Goal: Task Accomplishment & Management: Manage account settings

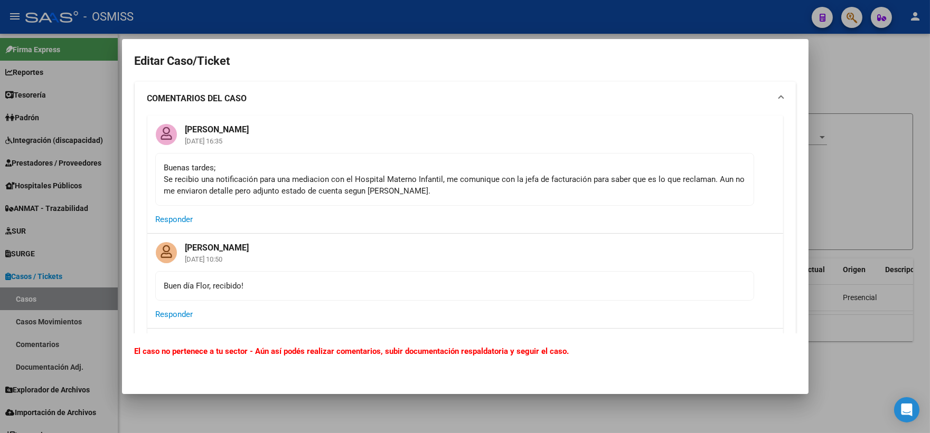
click at [890, 81] on div at bounding box center [465, 216] width 930 height 433
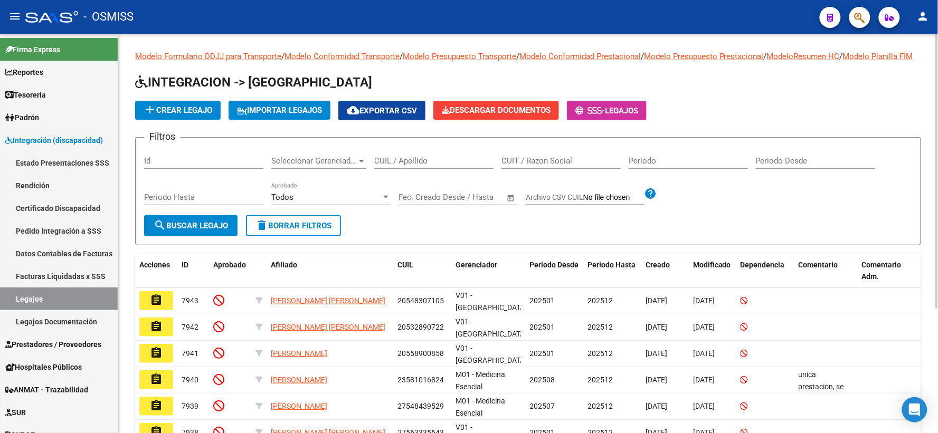
click at [456, 166] on input "CUIL / Apellido" at bounding box center [433, 161] width 119 height 10
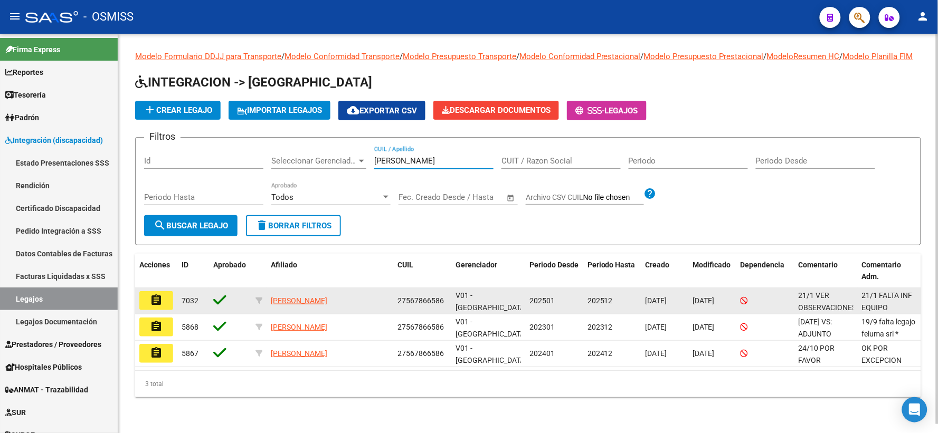
type input "quiroga isa"
click at [155, 307] on mat-icon "assignment" at bounding box center [156, 300] width 13 height 13
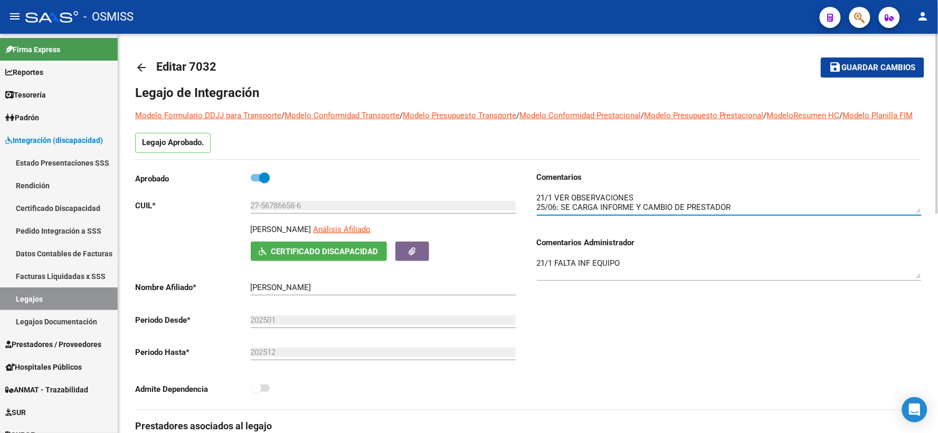
drag, startPoint x: 921, startPoint y: 223, endPoint x: 921, endPoint y: 249, distance: 26.4
click at [921, 249] on div "Comentarios Comentarios Administrador 21/1 FALTA INF EQUIPO" at bounding box center [729, 231] width 385 height 119
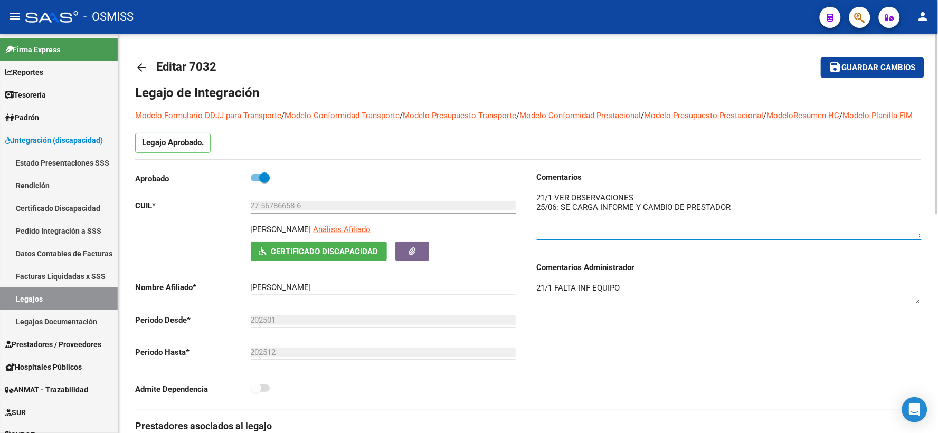
drag, startPoint x: 919, startPoint y: 219, endPoint x: 920, endPoint y: 244, distance: 25.4
click at [920, 238] on textarea at bounding box center [729, 215] width 385 height 46
drag, startPoint x: 920, startPoint y: 313, endPoint x: 920, endPoint y: 331, distance: 18.5
click at [920, 322] on textarea "21/1 FALTA INF EQUIPO" at bounding box center [729, 301] width 385 height 39
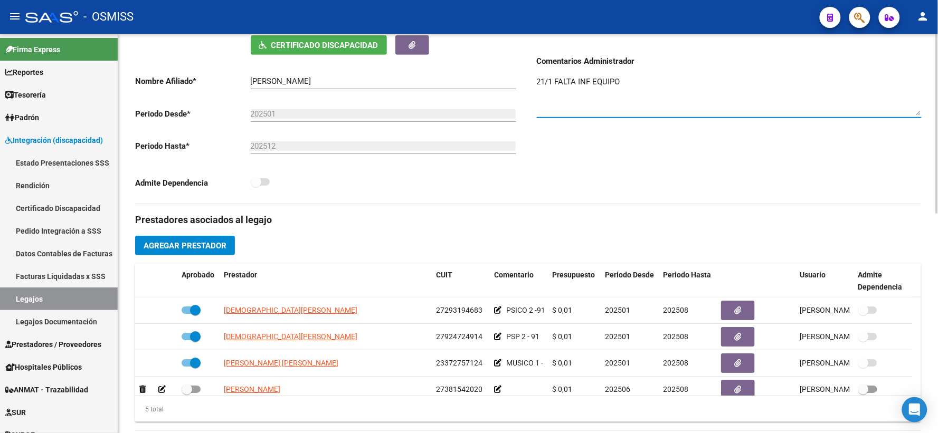
scroll to position [244, 0]
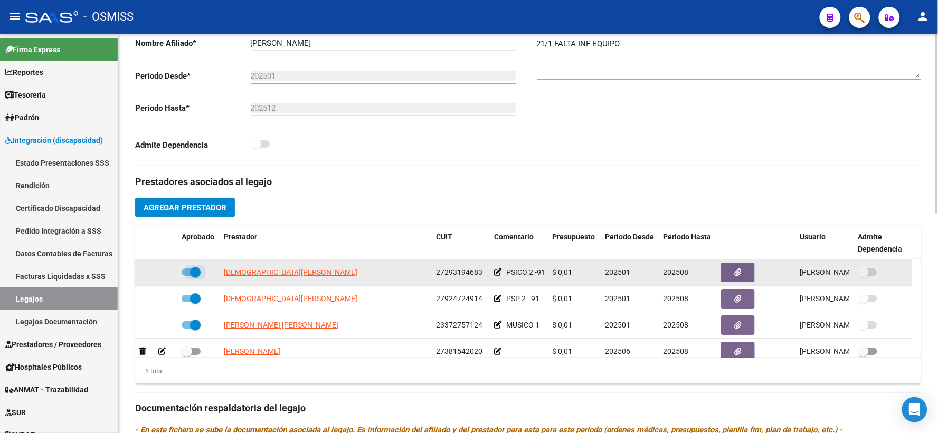
click at [185, 276] on span at bounding box center [191, 272] width 19 height 7
click at [186, 277] on input "checkbox" at bounding box center [186, 276] width 1 height 1
checkbox input "false"
click at [159, 276] on icon at bounding box center [161, 272] width 7 height 7
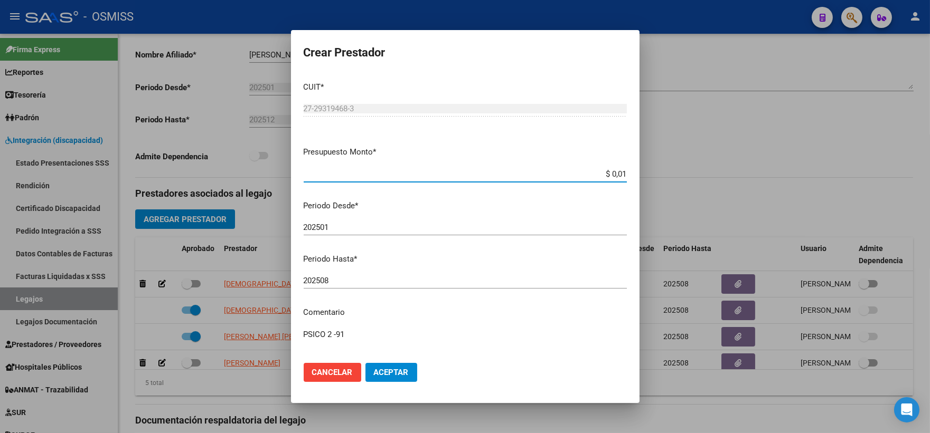
click at [336, 286] on input "202508" at bounding box center [465, 281] width 323 height 10
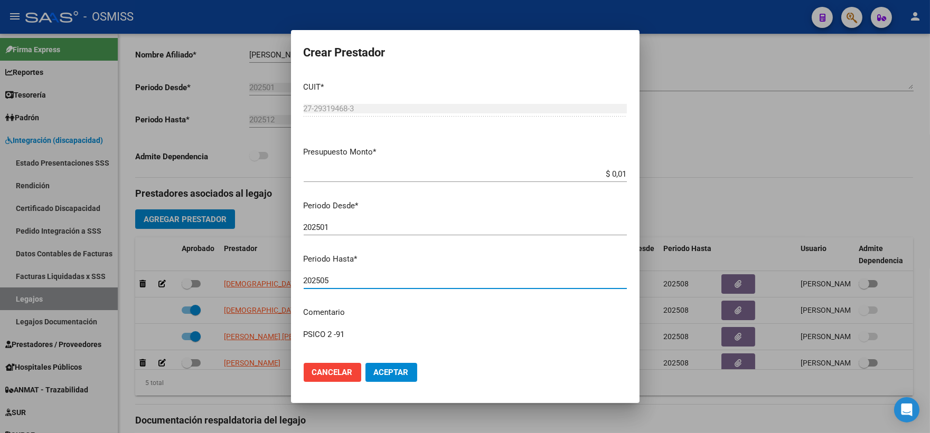
type input "202505"
click at [381, 379] on button "Aceptar" at bounding box center [391, 372] width 52 height 19
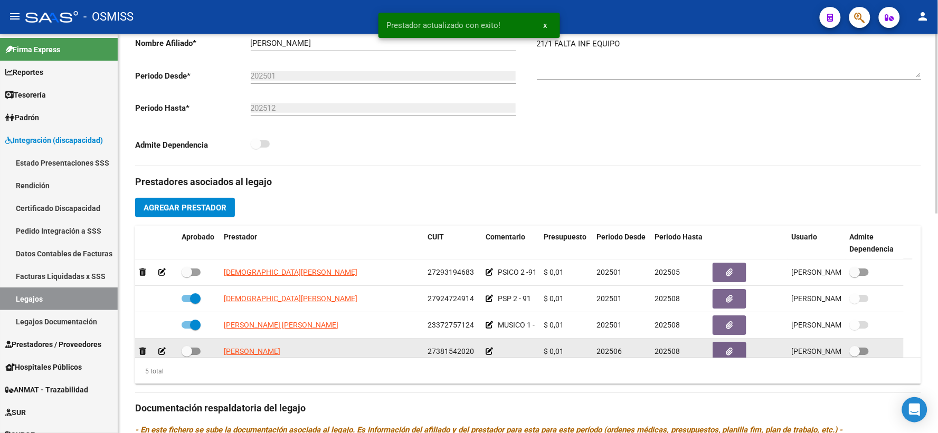
click at [487, 355] on icon at bounding box center [489, 351] width 7 height 7
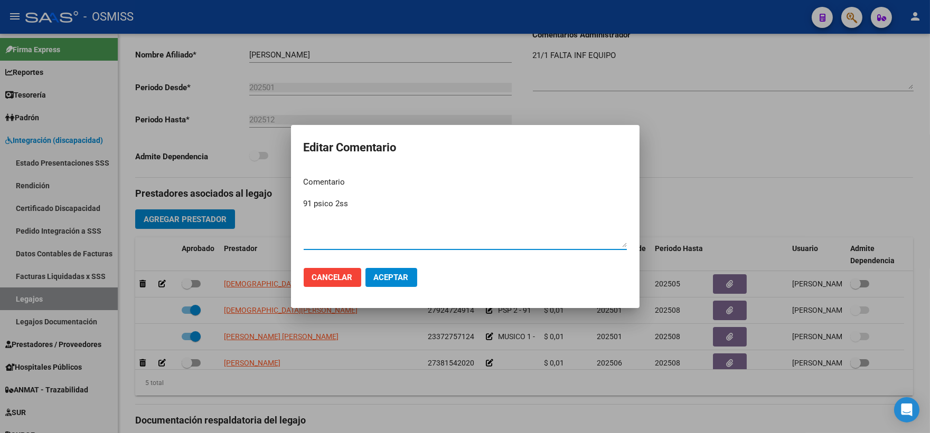
type textarea "91 psico 2ss"
drag, startPoint x: 383, startPoint y: 275, endPoint x: 379, endPoint y: 280, distance: 6.8
click at [381, 278] on span "Aceptar" at bounding box center [391, 278] width 35 height 10
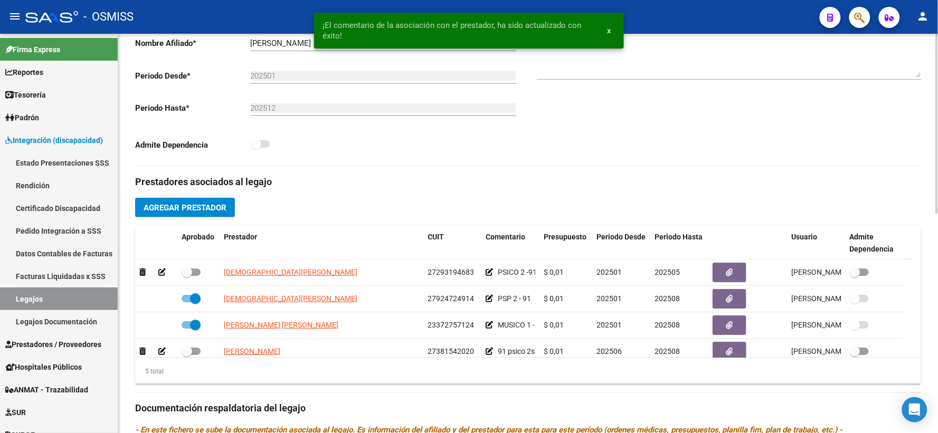
scroll to position [7, 0]
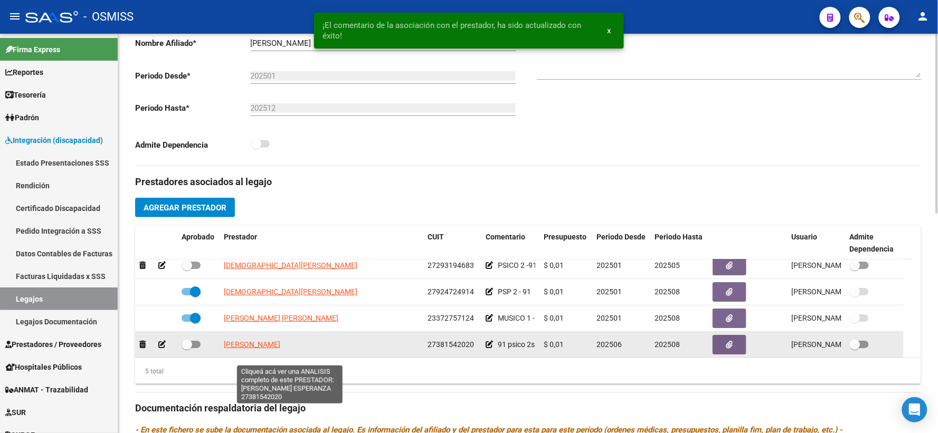
click at [280, 349] on span "GATICA SARASOLA MARIA ESPERANZA" at bounding box center [252, 345] width 56 height 8
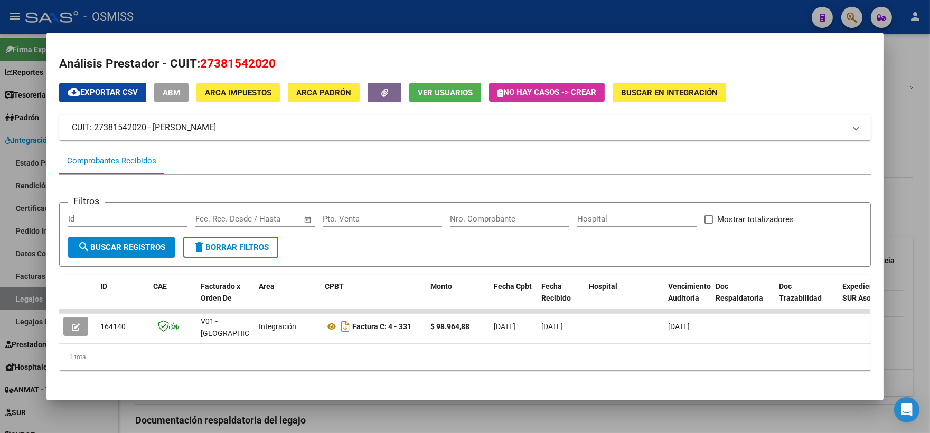
click at [904, 162] on div at bounding box center [465, 216] width 930 height 433
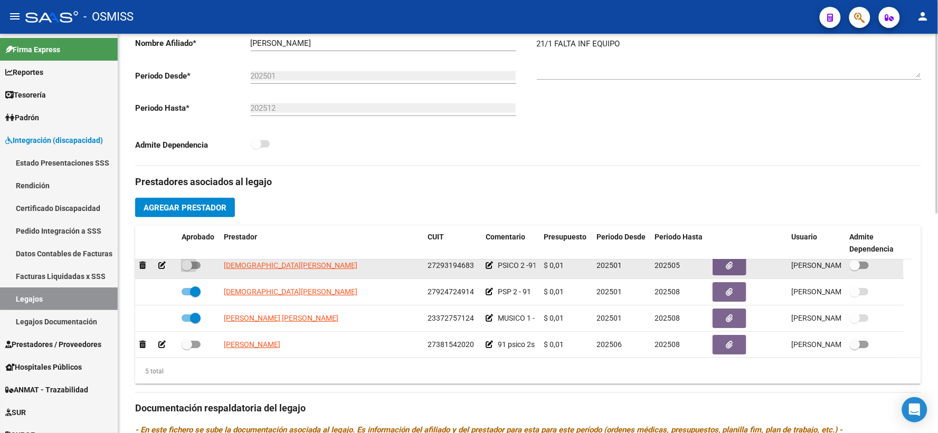
click at [187, 271] on span at bounding box center [187, 265] width 11 height 11
click at [187, 270] on input "checkbox" at bounding box center [186, 269] width 1 height 1
checkbox input "true"
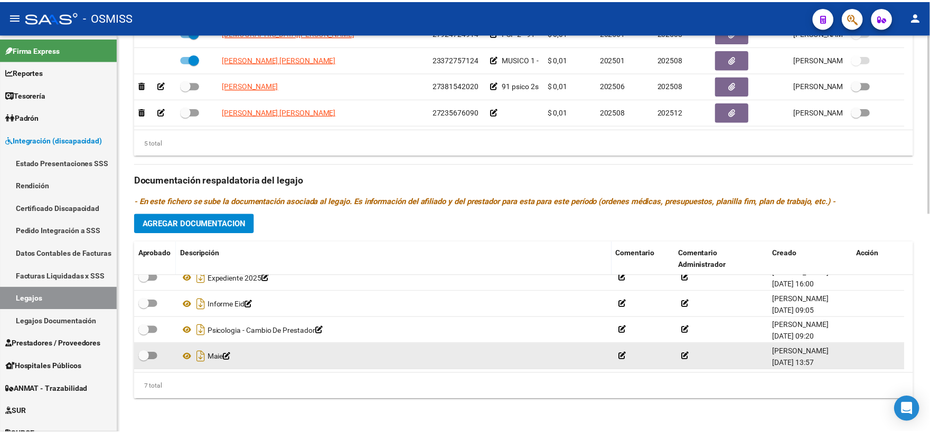
scroll to position [487, 0]
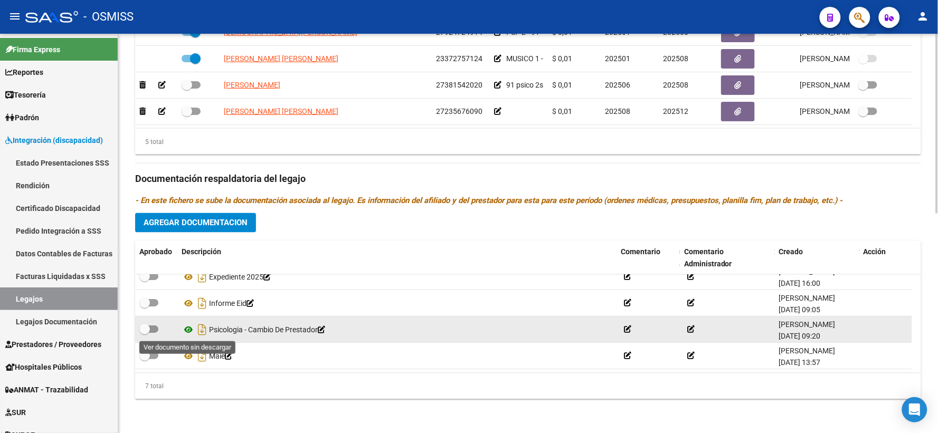
click at [191, 328] on icon at bounding box center [189, 330] width 14 height 13
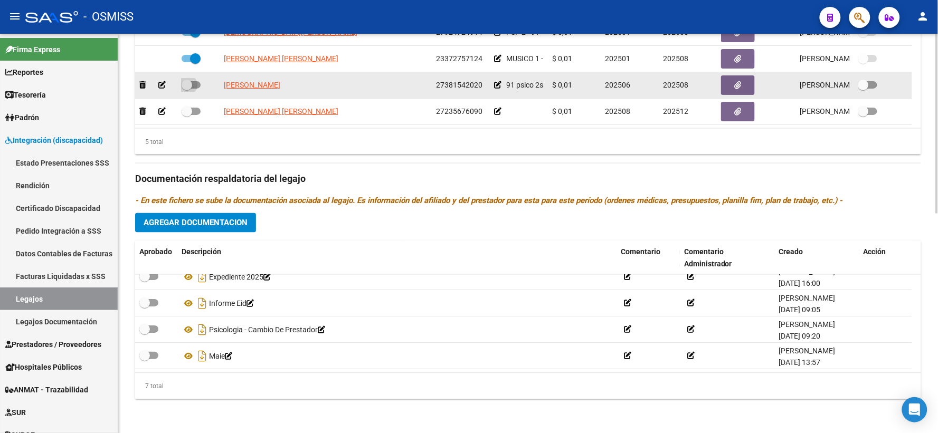
click at [187, 80] on span at bounding box center [187, 85] width 11 height 11
click at [187, 89] on input "checkbox" at bounding box center [186, 89] width 1 height 1
checkbox input "true"
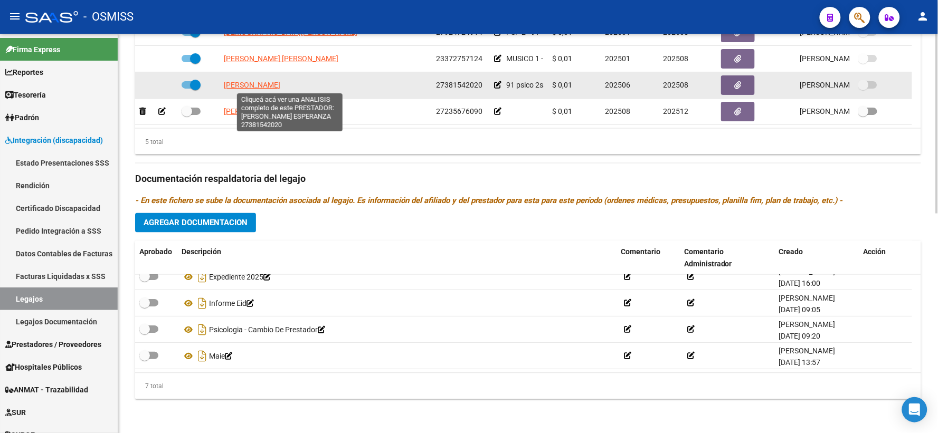
click at [255, 87] on span "GATICA SARASOLA MARIA ESPERANZA" at bounding box center [252, 85] width 56 height 8
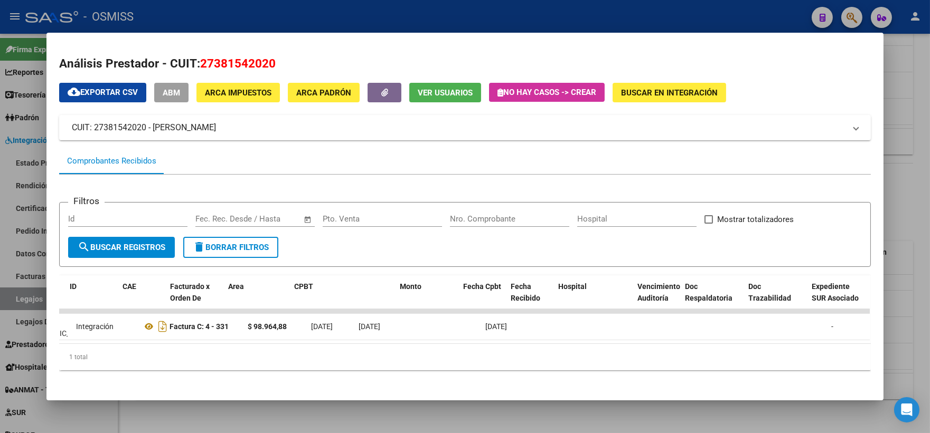
scroll to position [0, 0]
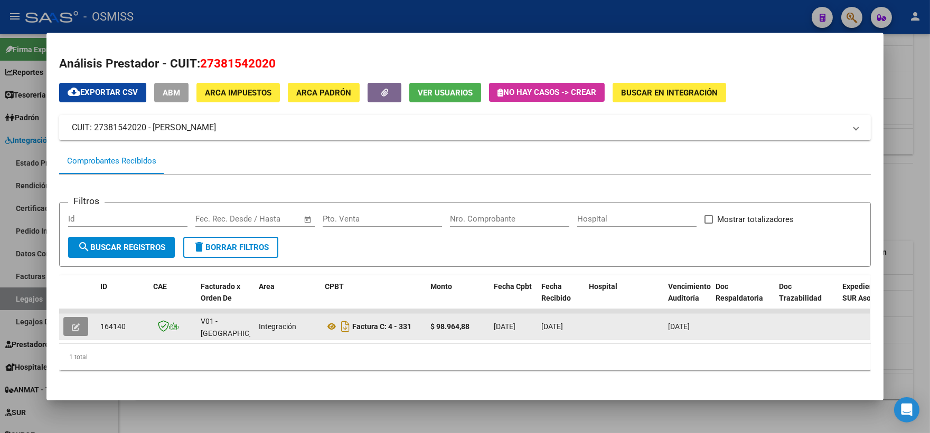
click at [72, 324] on icon "button" at bounding box center [76, 328] width 8 height 8
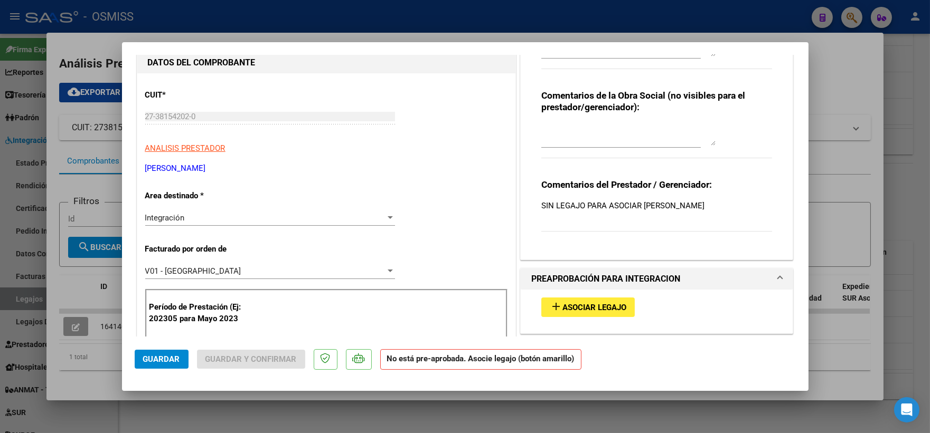
scroll to position [98, 0]
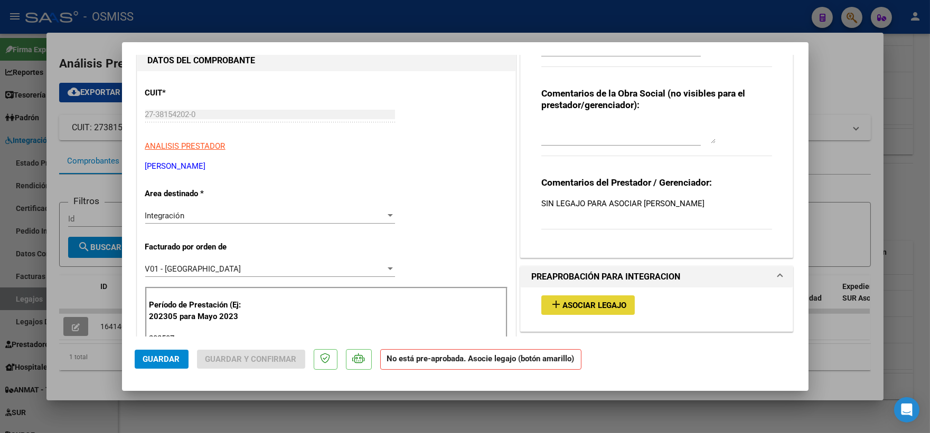
click at [588, 306] on span "Asociar Legajo" at bounding box center [594, 306] width 64 height 10
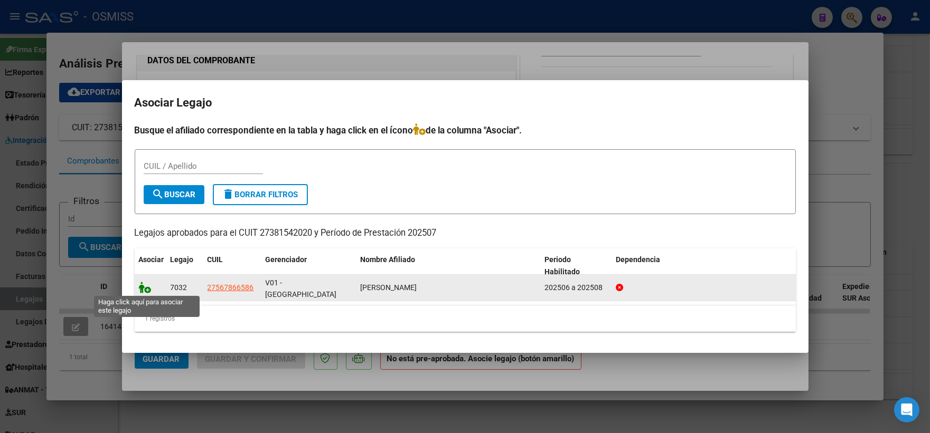
click at [145, 289] on icon at bounding box center [145, 288] width 13 height 12
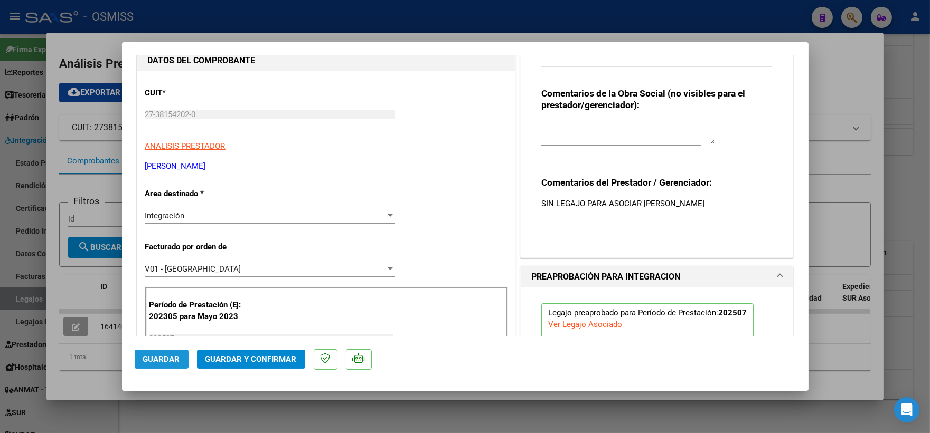
drag, startPoint x: 148, startPoint y: 359, endPoint x: 705, endPoint y: 258, distance: 566.2
click at [169, 351] on button "Guardar" at bounding box center [162, 359] width 54 height 19
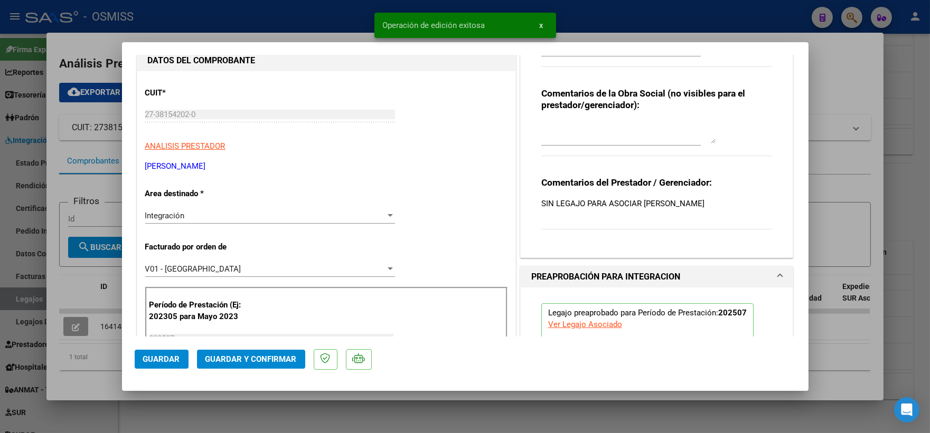
click at [852, 204] on div at bounding box center [465, 216] width 930 height 433
type input "$ 0,00"
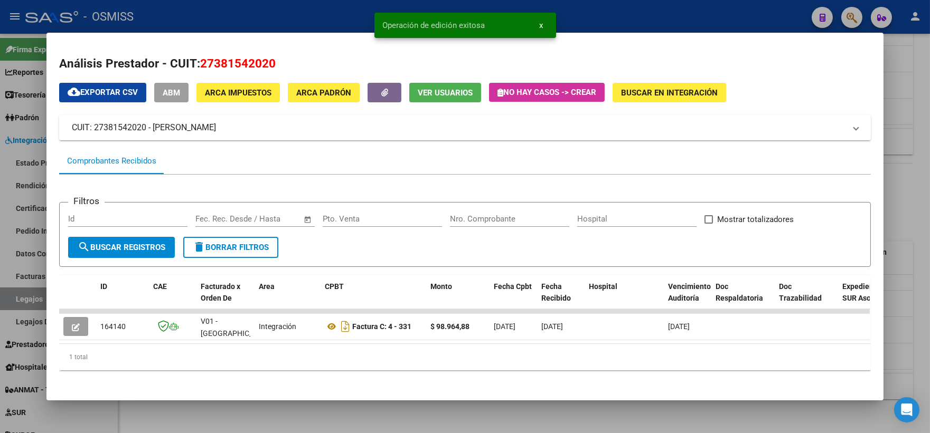
click at [902, 197] on div at bounding box center [465, 216] width 930 height 433
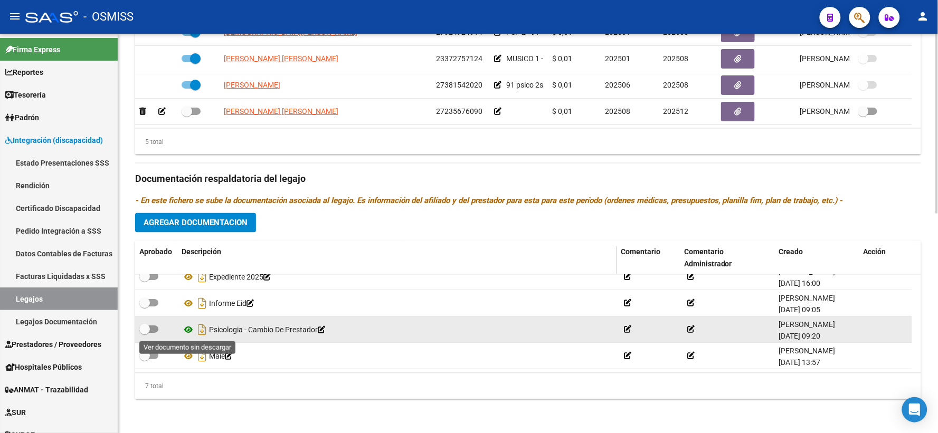
click at [189, 331] on icon at bounding box center [189, 330] width 14 height 13
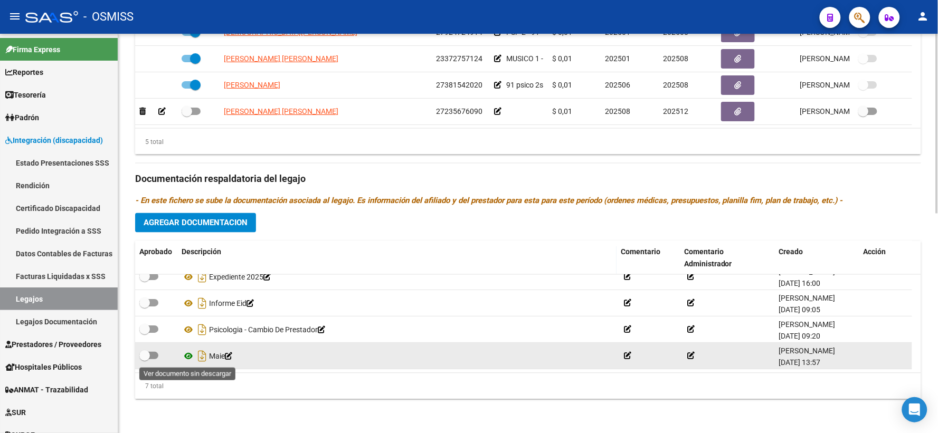
click at [190, 360] on icon at bounding box center [189, 357] width 14 height 13
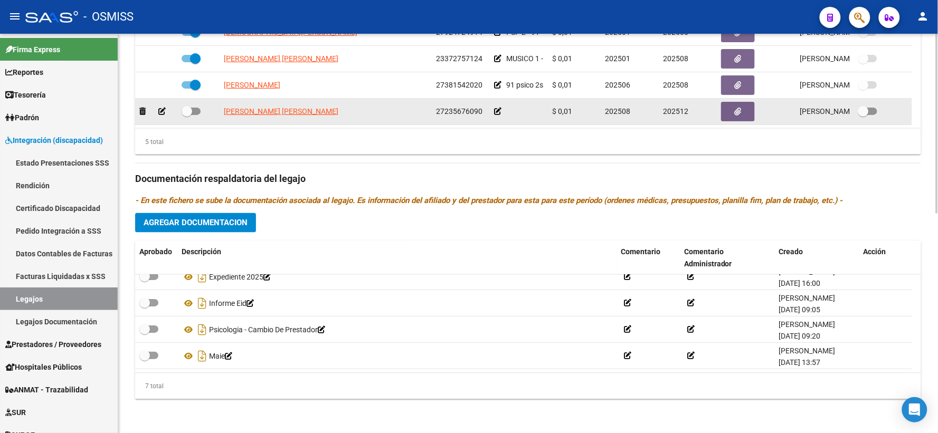
click at [497, 113] on icon at bounding box center [497, 111] width 7 height 7
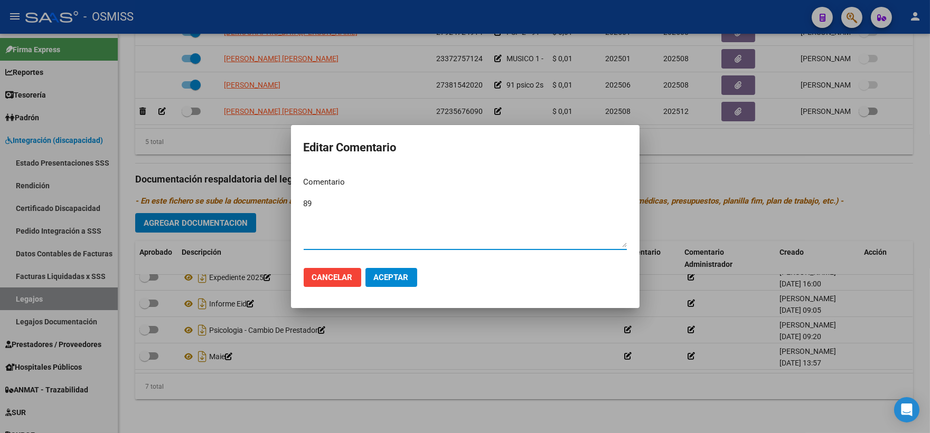
type textarea "89"
click at [389, 277] on span "Aceptar" at bounding box center [391, 278] width 35 height 10
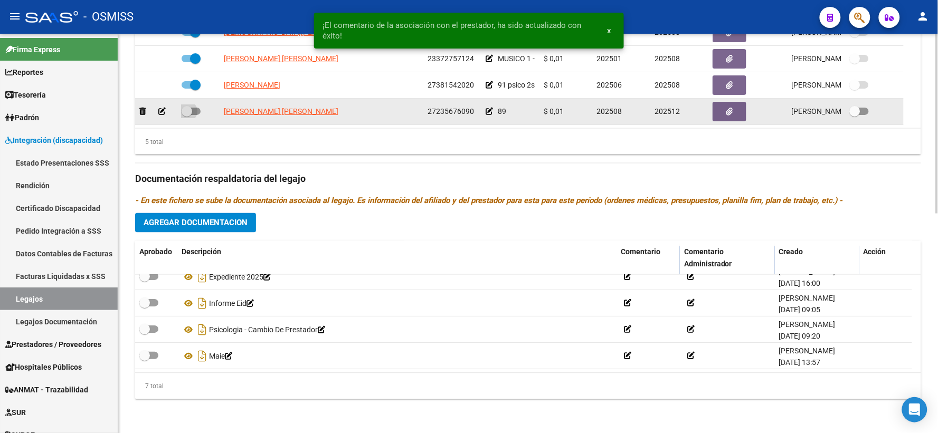
click at [185, 110] on span at bounding box center [187, 111] width 11 height 11
click at [186, 115] on input "checkbox" at bounding box center [186, 115] width 1 height 1
checkbox input "true"
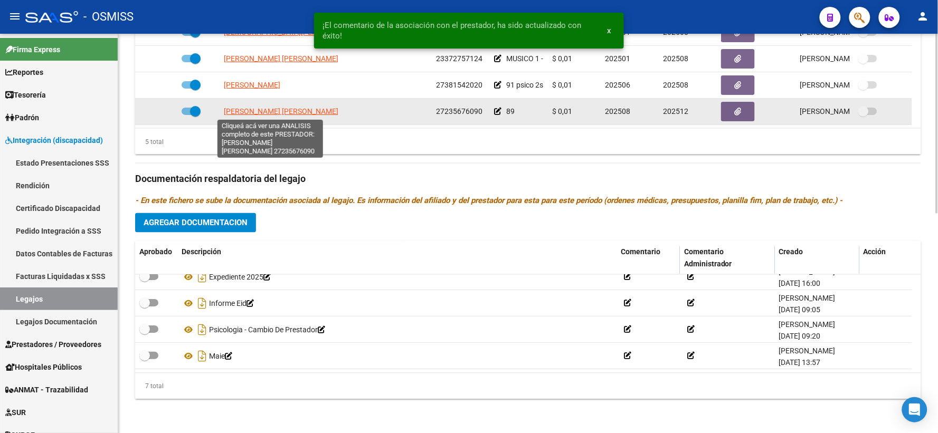
click at [262, 114] on span "URRIZA MARIA ALEJANDRA" at bounding box center [281, 111] width 115 height 8
type textarea "27235676090"
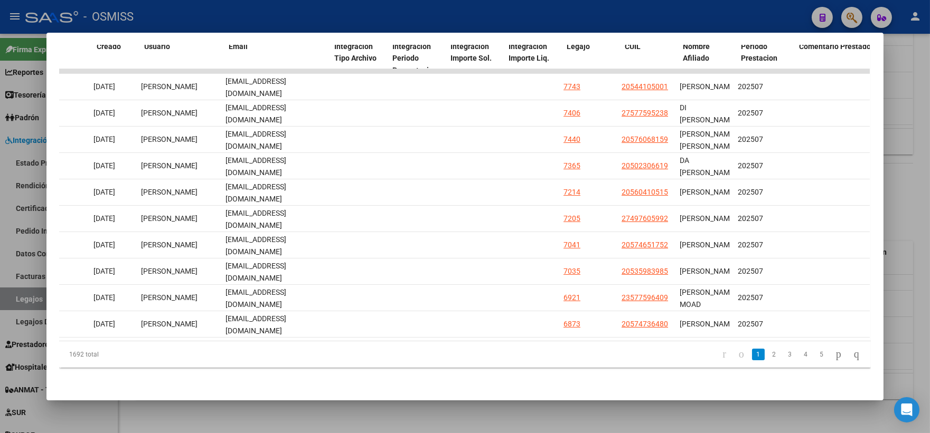
scroll to position [0, 1175]
click at [768, 359] on link "2" at bounding box center [774, 355] width 13 height 12
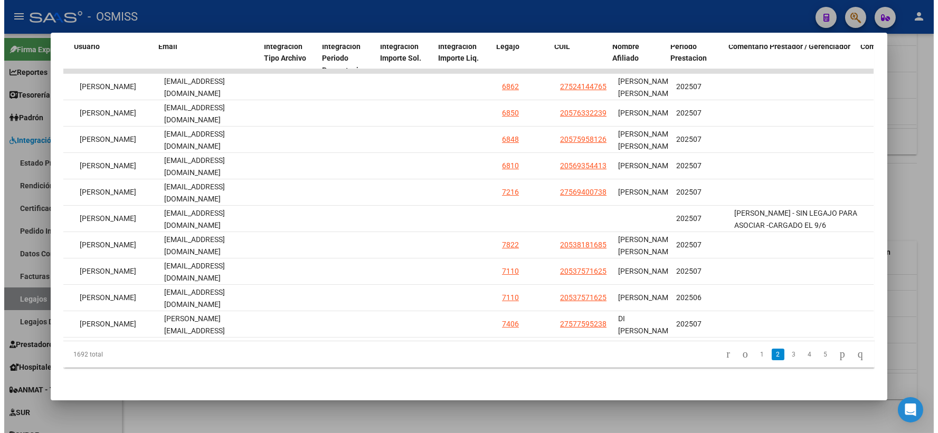
scroll to position [0, 1264]
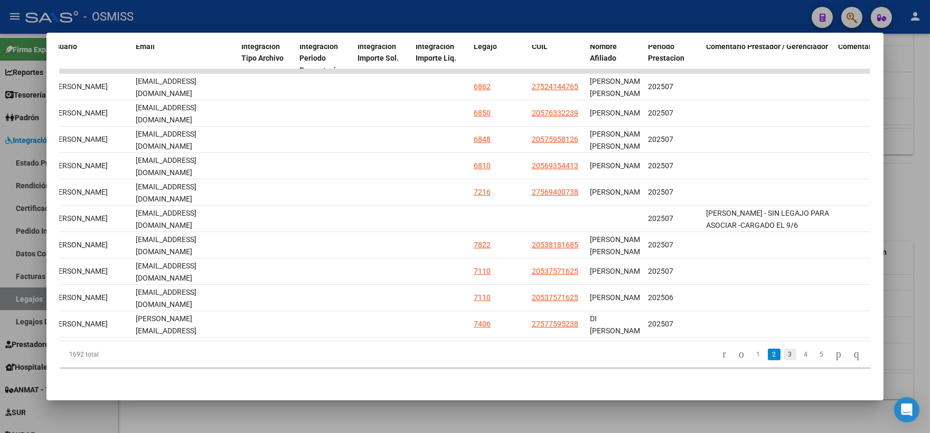
click at [784, 359] on link "3" at bounding box center [790, 355] width 13 height 12
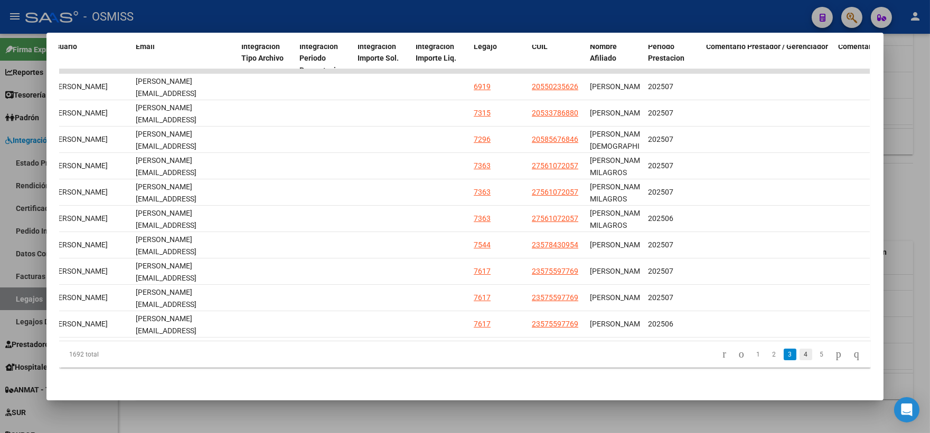
click at [799, 357] on link "4" at bounding box center [805, 355] width 13 height 12
click at [895, 201] on div at bounding box center [465, 216] width 930 height 433
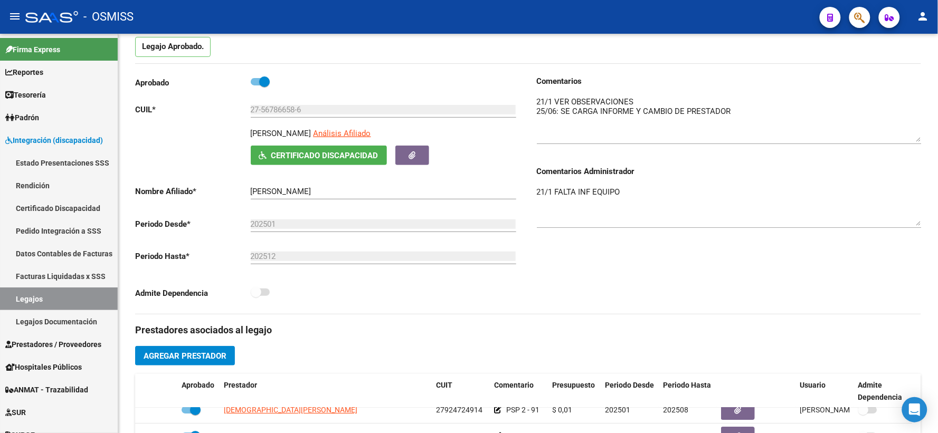
scroll to position [0, 0]
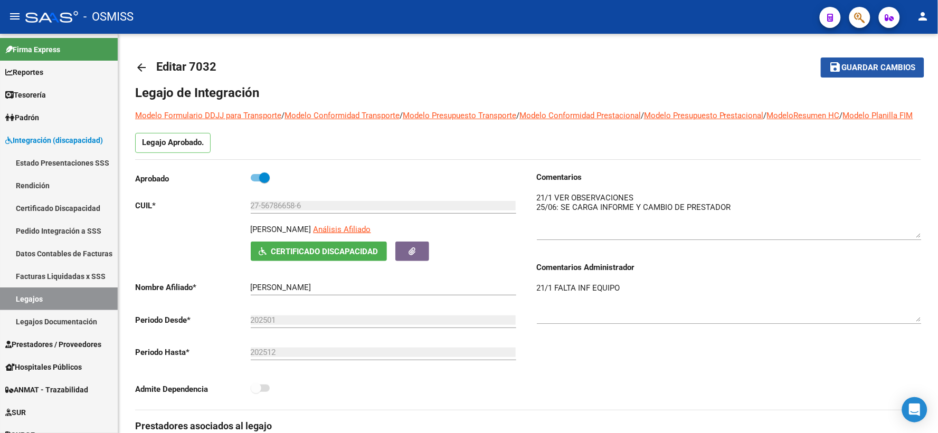
click at [863, 65] on span "Guardar cambios" at bounding box center [879, 68] width 74 height 10
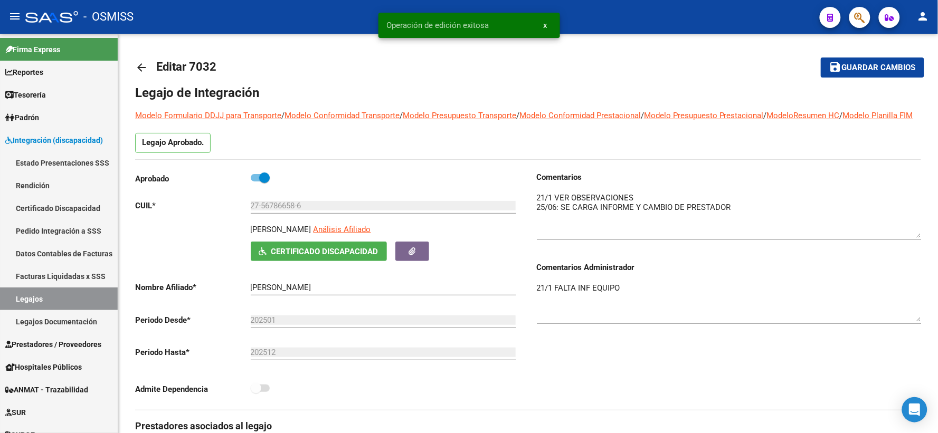
drag, startPoint x: 143, startPoint y: 70, endPoint x: 145, endPoint y: 75, distance: 5.5
click at [145, 75] on link "arrow_back" at bounding box center [145, 67] width 21 height 25
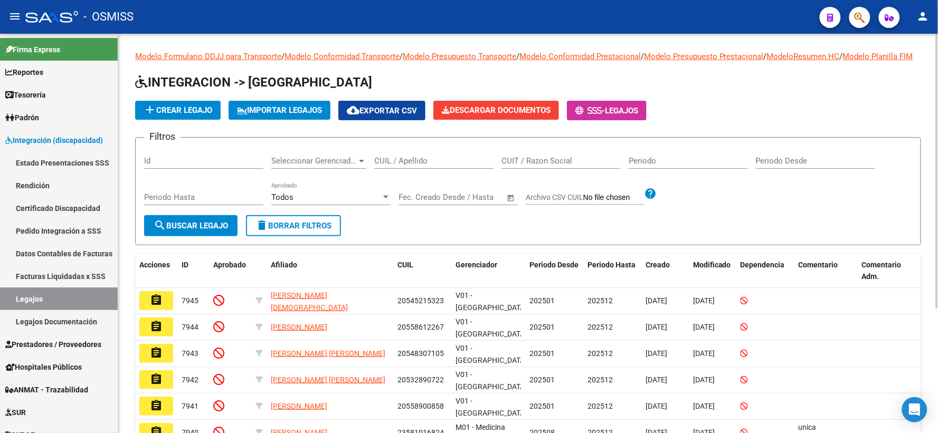
click at [419, 167] on div "CUIL / Apellido" at bounding box center [433, 157] width 119 height 23
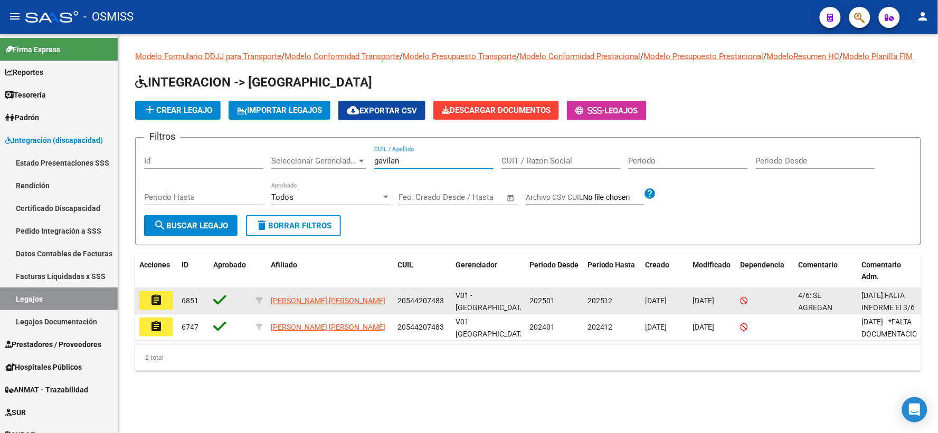
type input "gavilan"
click at [157, 307] on mat-icon "assignment" at bounding box center [156, 300] width 13 height 13
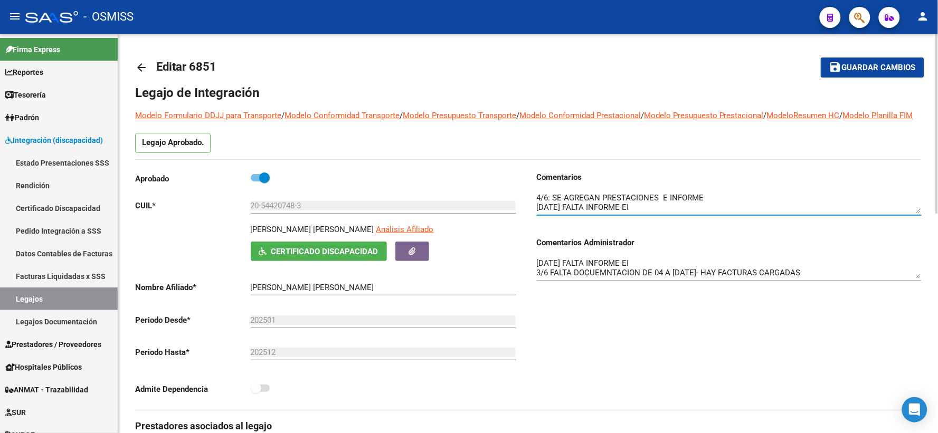
drag, startPoint x: 918, startPoint y: 225, endPoint x: 916, endPoint y: 248, distance: 23.3
click at [916, 248] on div "Comentarios Comentarios Administrador 13/1/25 FALTA INFORME EI 3/6 FALTA DOCUEM…" at bounding box center [729, 231] width 385 height 119
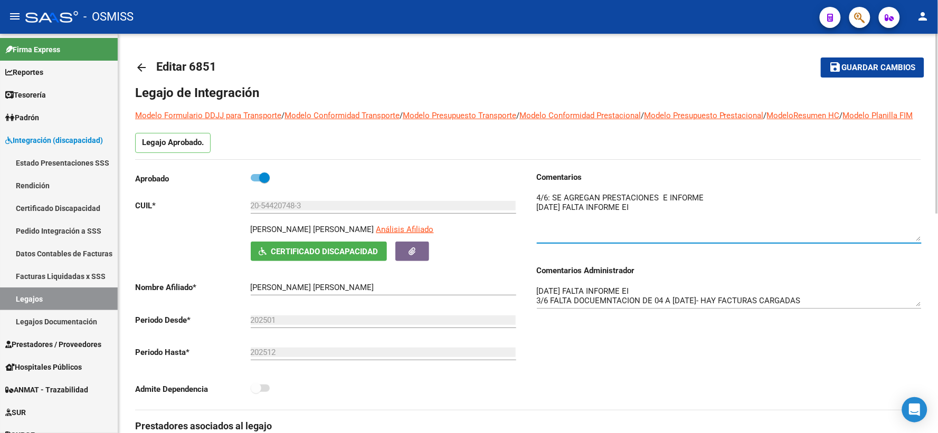
drag, startPoint x: 919, startPoint y: 220, endPoint x: 920, endPoint y: 248, distance: 28.5
click at [920, 241] on textarea at bounding box center [729, 216] width 385 height 49
drag, startPoint x: 918, startPoint y: 317, endPoint x: 724, endPoint y: 372, distance: 200.9
click at [917, 339] on textarea "13/1/25 FALTA INFORME EI 3/6 FALTA DOCUEMNTACION DE 04 A 12/25- HAY FACTURAS CA…" at bounding box center [729, 312] width 385 height 53
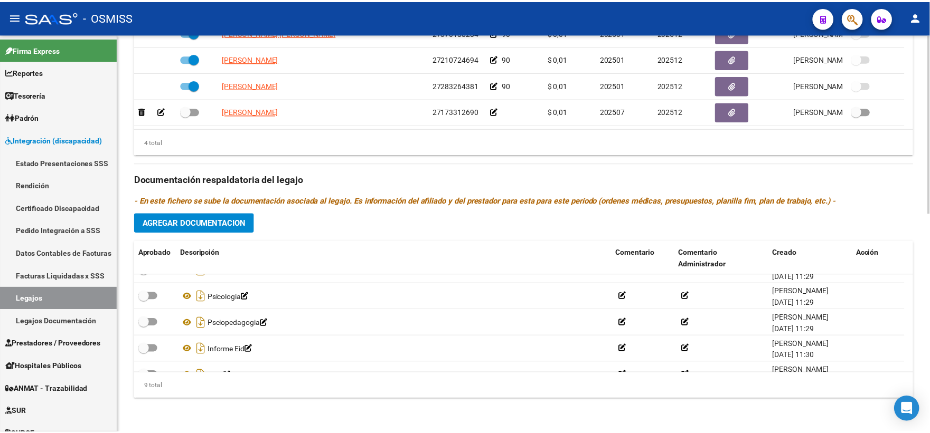
scroll to position [143, 0]
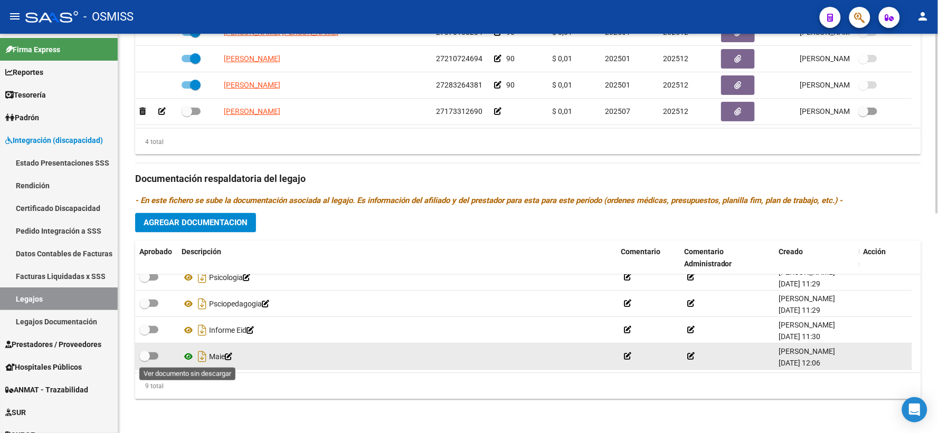
click at [186, 353] on icon at bounding box center [189, 357] width 14 height 13
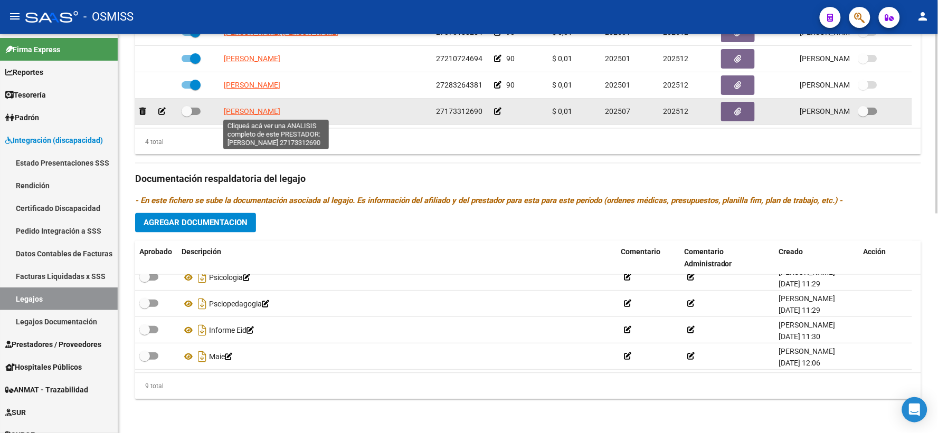
click at [265, 111] on span "GHEZZI MARCELA ALEJANDRA" at bounding box center [252, 111] width 56 height 8
type textarea "27173312690"
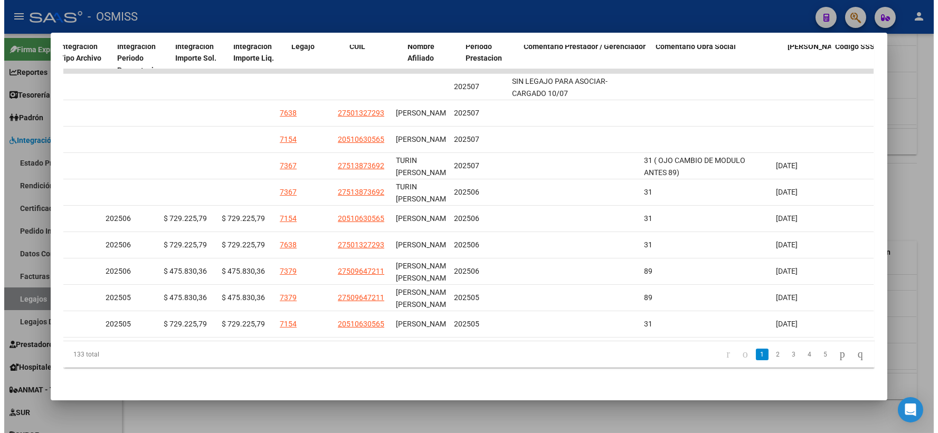
scroll to position [0, 1470]
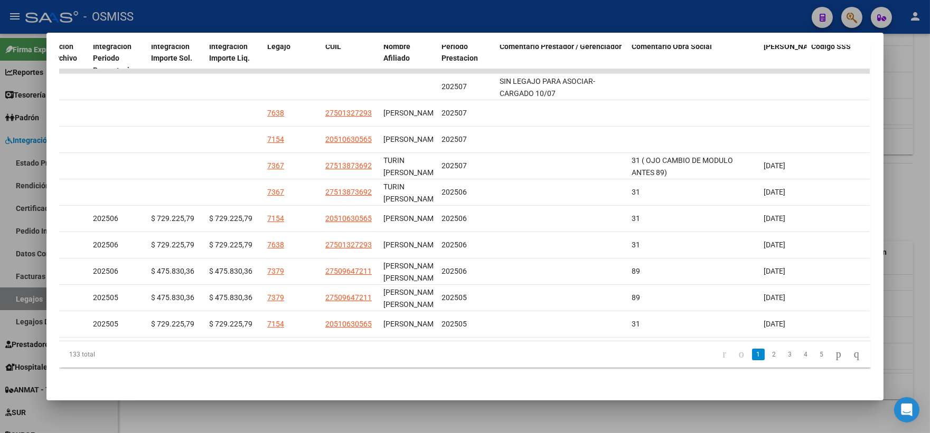
click at [909, 115] on div at bounding box center [465, 216] width 930 height 433
